Goal: Information Seeking & Learning: Check status

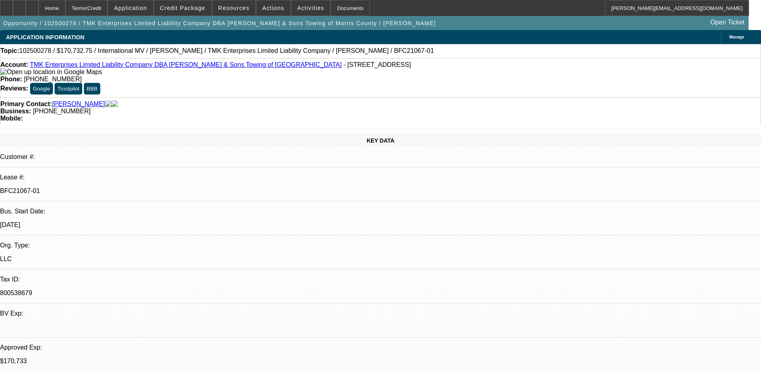
select select "0"
select select "2"
select select "0"
select select "6"
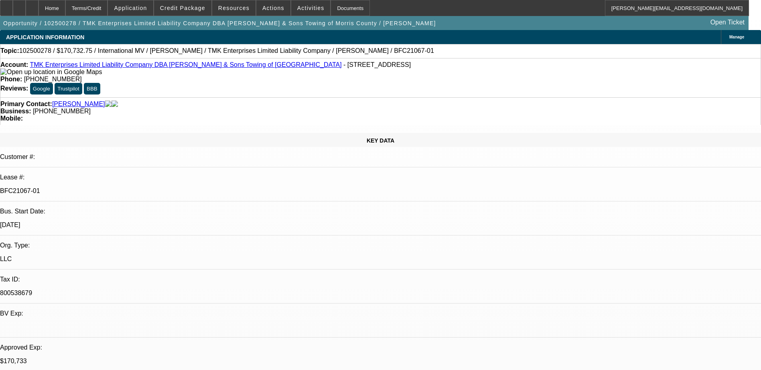
select select "0"
select select "6"
select select "0"
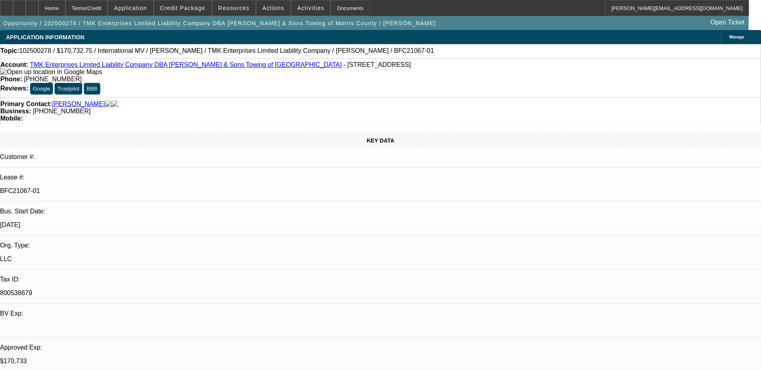
select select "0"
select select "6"
click at [38, 6] on div at bounding box center [32, 8] width 13 height 16
select select "0"
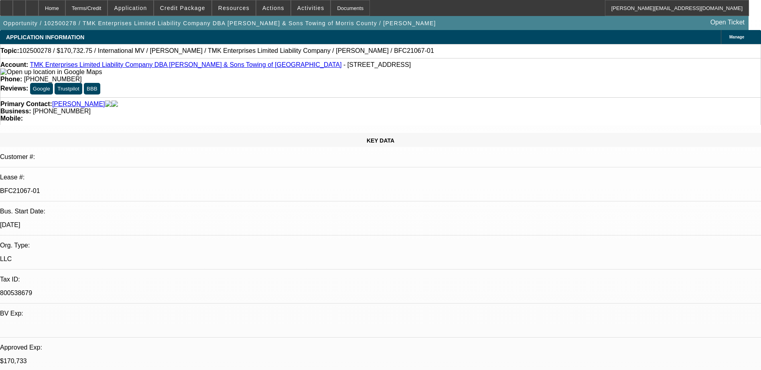
select select "0"
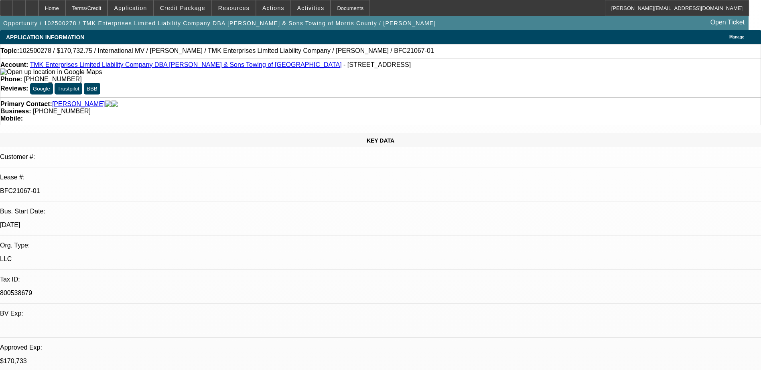
select select "0"
select select "1"
select select "2"
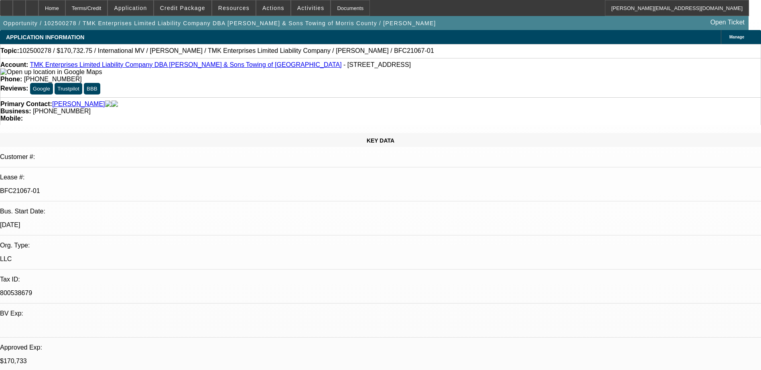
select select "6"
select select "1"
select select "6"
select select "1"
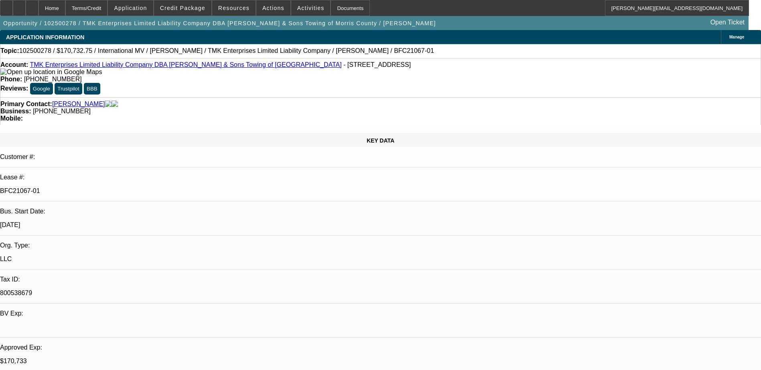
select select "1"
select select "6"
click at [6, 5] on icon at bounding box center [6, 5] width 0 height 0
click at [184, 9] on span "Credit Package" at bounding box center [182, 8] width 45 height 6
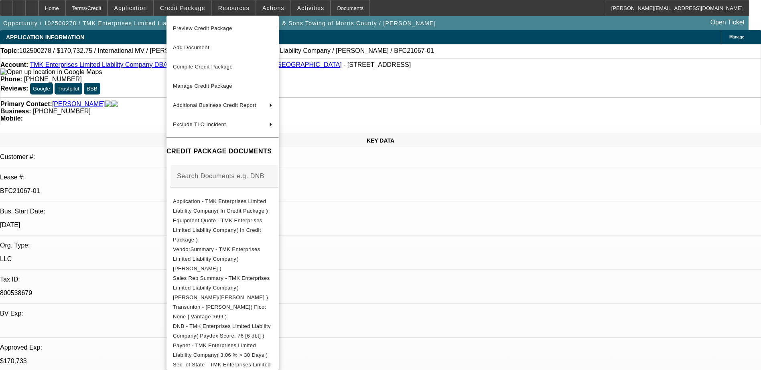
click at [205, 28] on span "Preview Credit Package" at bounding box center [202, 28] width 59 height 6
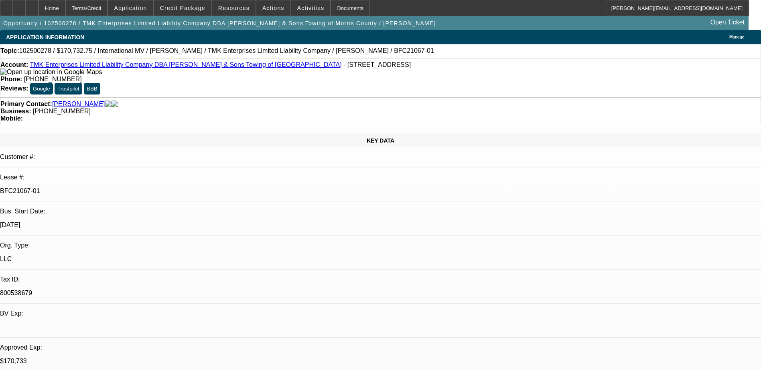
click at [77, 101] on link "[PERSON_NAME]" at bounding box center [78, 104] width 53 height 7
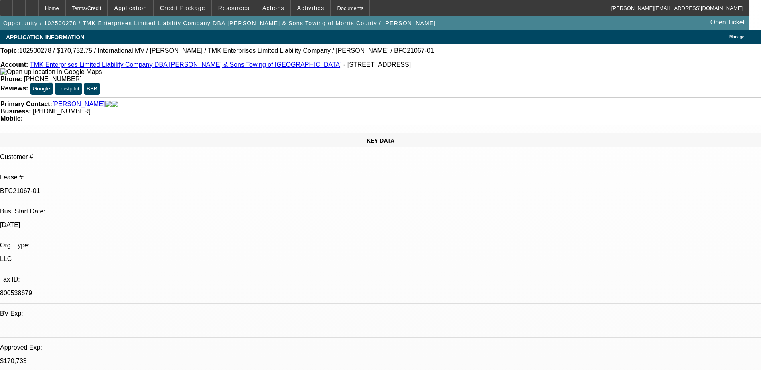
drag, startPoint x: 568, startPoint y: 267, endPoint x: 528, endPoint y: 265, distance: 39.8
drag, startPoint x: 528, startPoint y: 265, endPoint x: 517, endPoint y: 265, distance: 11.3
drag, startPoint x: 516, startPoint y: 266, endPoint x: 601, endPoint y: 267, distance: 85.4
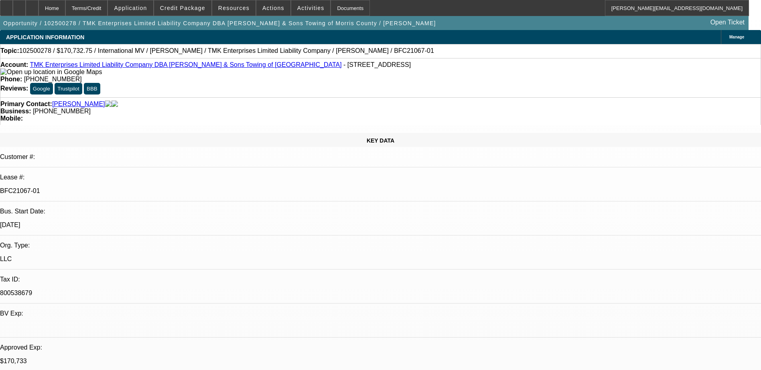
scroll to position [0, 0]
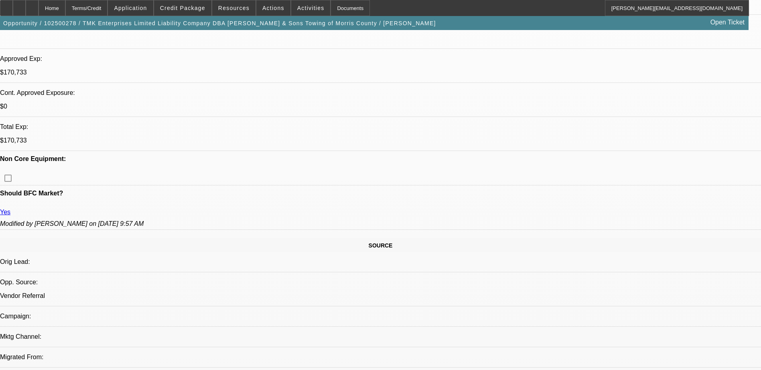
scroll to position [281, 0]
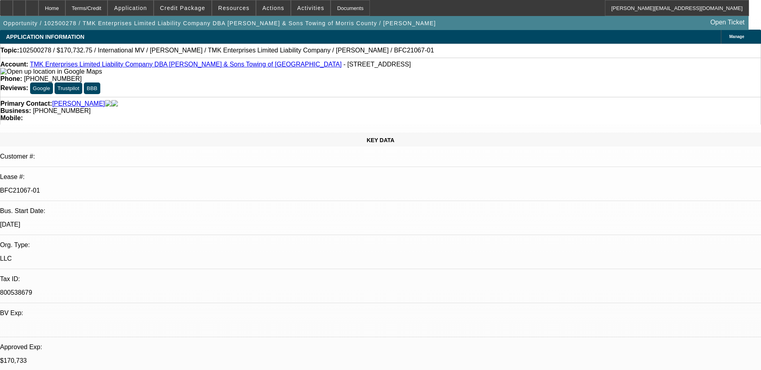
scroll to position [0, 0]
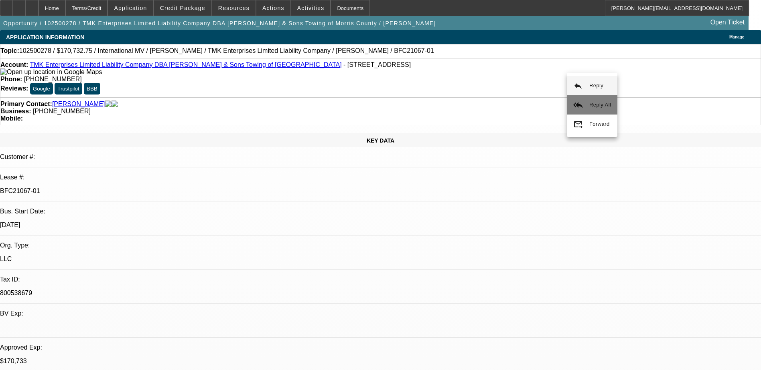
click at [582, 103] on mat-icon "reply_all" at bounding box center [578, 105] width 10 height 10
select select "0"
select select "2"
select select "0"
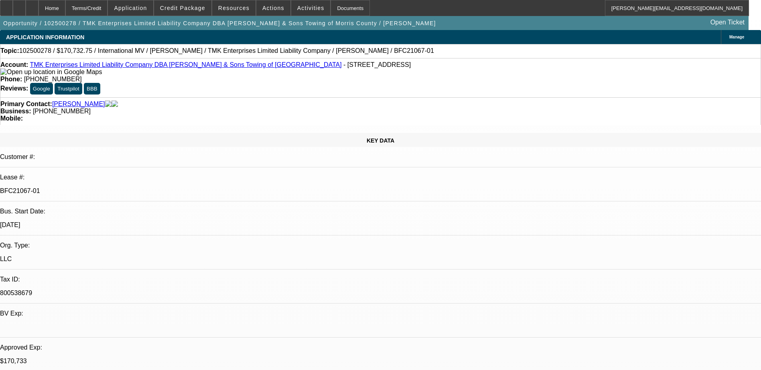
select select "6"
select select "0"
select select "6"
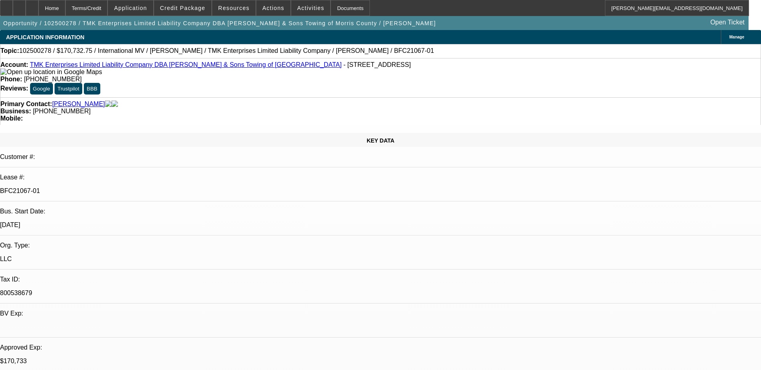
select select "0"
select select "6"
select select "0"
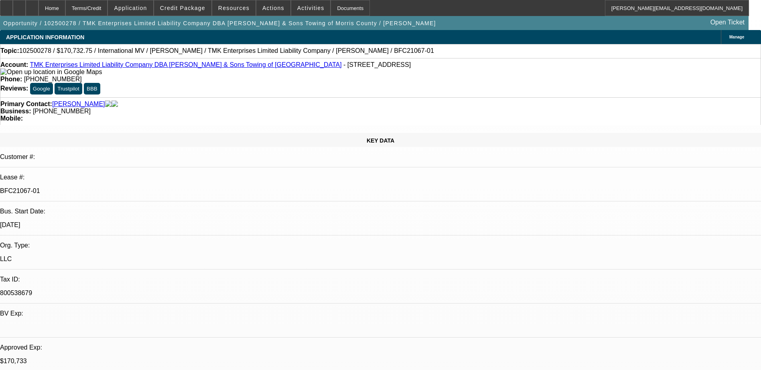
select select "0"
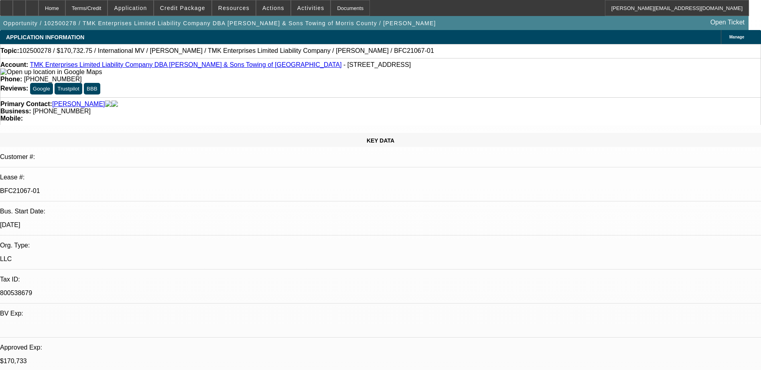
select select "0"
select select "1"
select select "2"
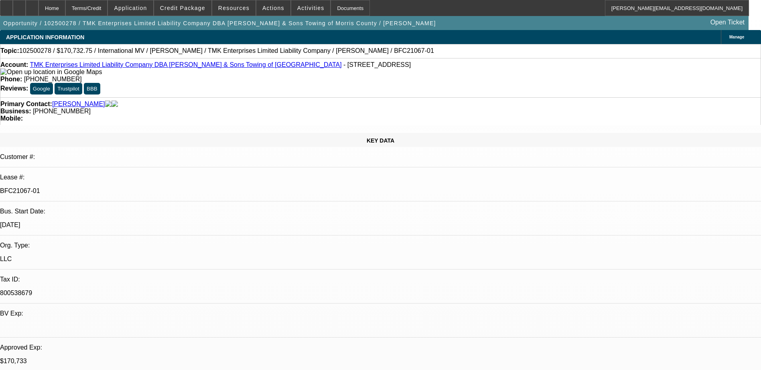
select select "6"
select select "1"
select select "6"
select select "1"
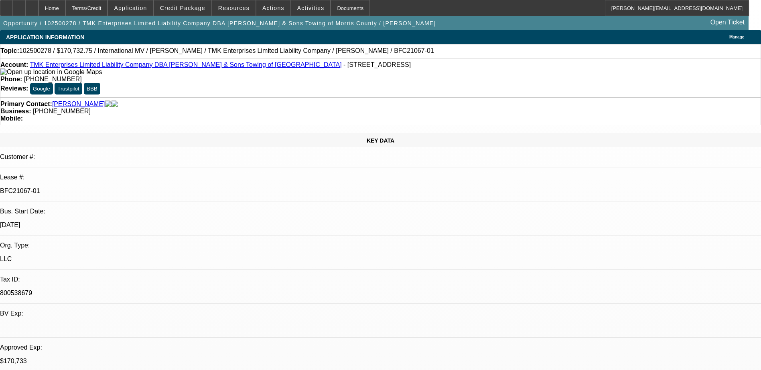
select select "1"
select select "6"
